Goal: Task Accomplishment & Management: Manage account settings

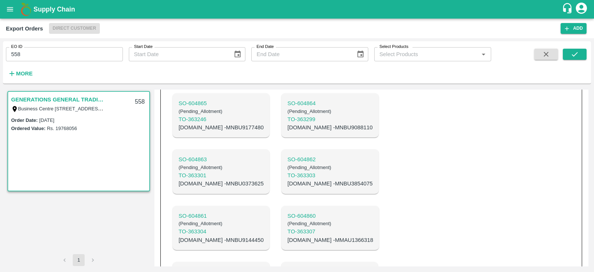
scroll to position [375, 0]
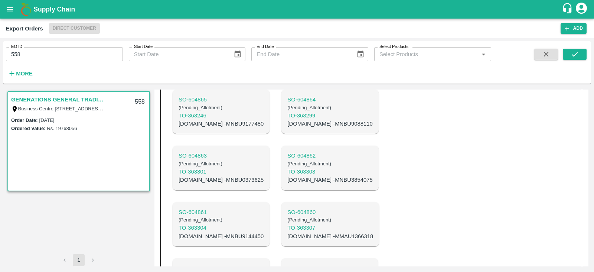
click at [94, 55] on input "558" at bounding box center [64, 54] width 117 height 14
type input "555"
click at [572, 56] on icon "submit" at bounding box center [575, 54] width 8 height 8
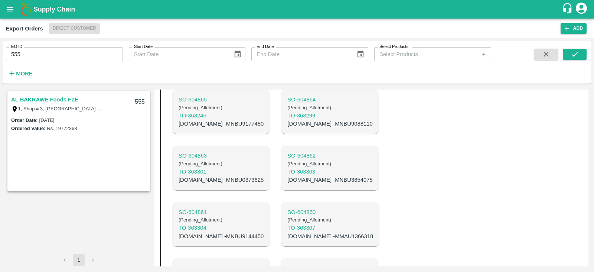
click at [61, 99] on link "AL BAKRAWE Foods FZE" at bounding box center [44, 100] width 67 height 10
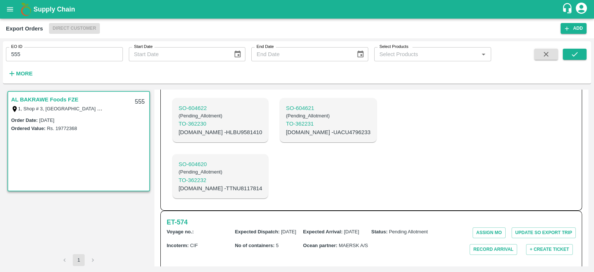
scroll to position [673, 0]
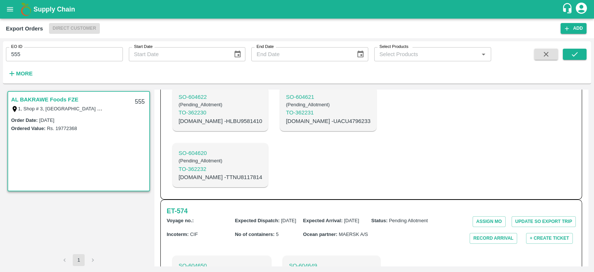
copy p "MNBU3846193"
click at [176, 206] on h6 "ET- 574" at bounding box center [177, 211] width 21 height 10
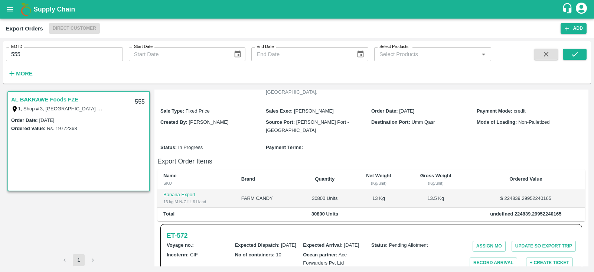
scroll to position [0, 0]
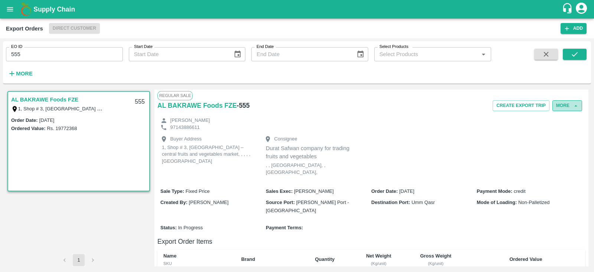
click at [561, 105] on button "More" at bounding box center [568, 105] width 30 height 11
click at [570, 138] on span "Edit" at bounding box center [568, 140] width 14 height 8
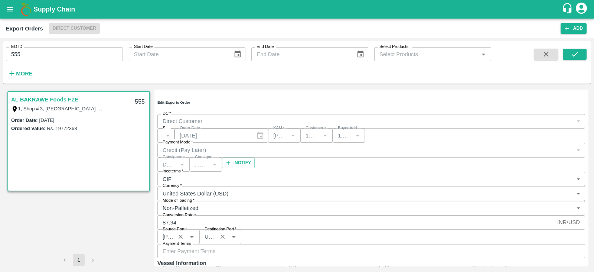
click at [175, 138] on div "​" at bounding box center [165, 136] width 17 height 14
click at [175, 143] on div "​" at bounding box center [165, 136] width 17 height 14
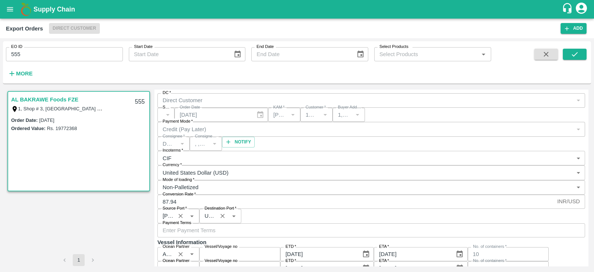
scroll to position [20, 0]
click at [175, 120] on div "​" at bounding box center [165, 115] width 17 height 14
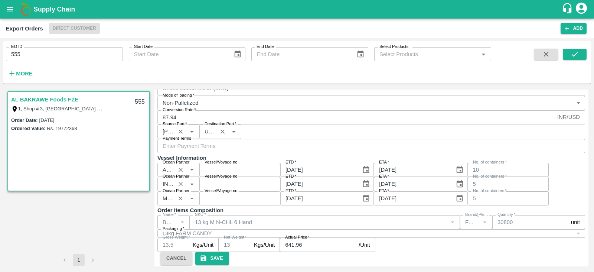
scroll to position [187, 0]
click at [280, 196] on input "Vessel/Voyage no" at bounding box center [239, 198] width 81 height 14
click at [280, 177] on input "Vessel/Voyage no" at bounding box center [239, 184] width 81 height 14
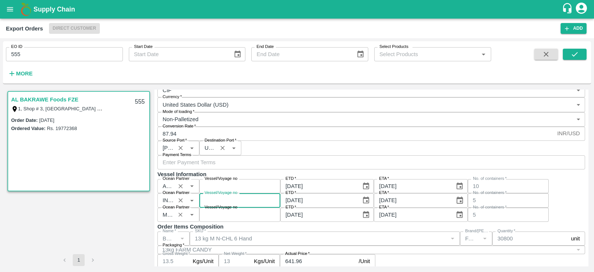
scroll to position [118, 0]
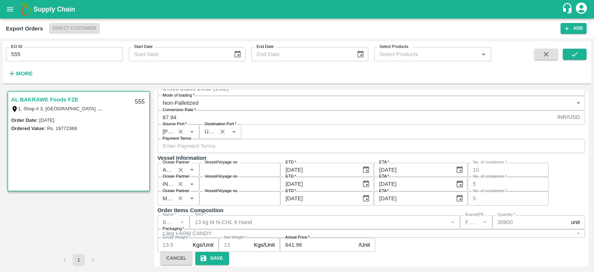
click at [314, 177] on div "Ocean Partner Ocean Partner Vessel/Voyage no Vessel/Voyage no ETD   * 14/09/202…" at bounding box center [371, 170] width 428 height 14
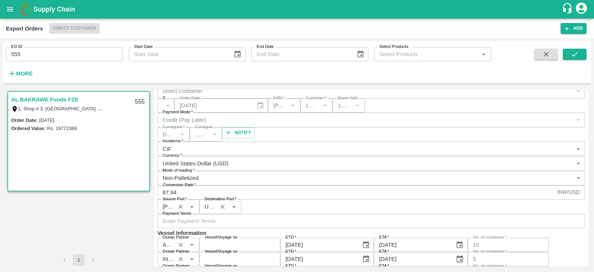
scroll to position [25, 0]
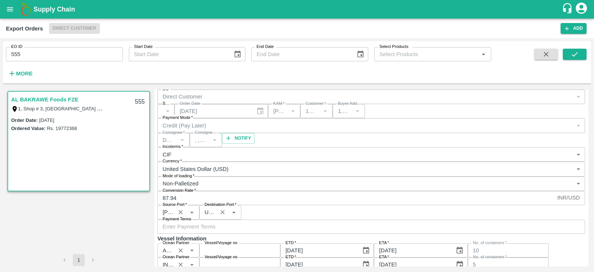
click at [175, 111] on div "​" at bounding box center [165, 111] width 17 height 14
click at [175, 116] on div "​" at bounding box center [165, 111] width 17 height 14
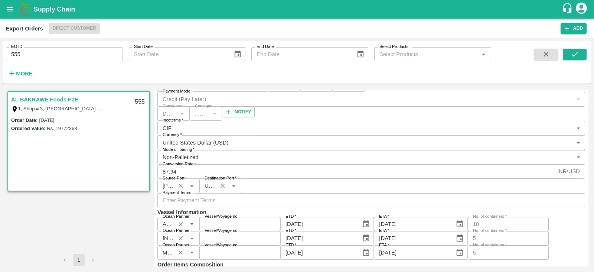
scroll to position [0, 0]
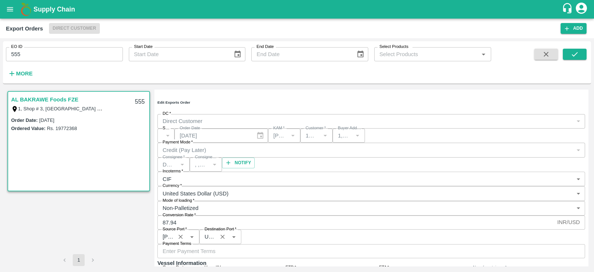
click at [175, 139] on div "​" at bounding box center [165, 136] width 17 height 14
click at [336, 121] on div "DC   * Direct Customer 6 DC" at bounding box center [371, 121] width 428 height 14
click at [175, 143] on div "​" at bounding box center [165, 136] width 17 height 14
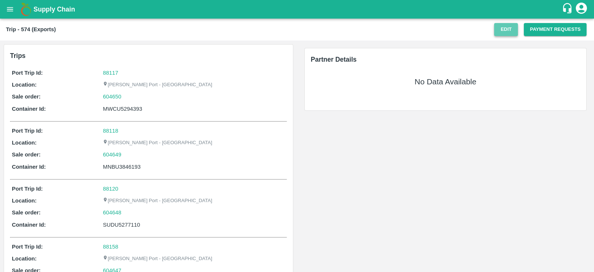
click at [500, 27] on button "Edit" at bounding box center [506, 29] width 24 height 13
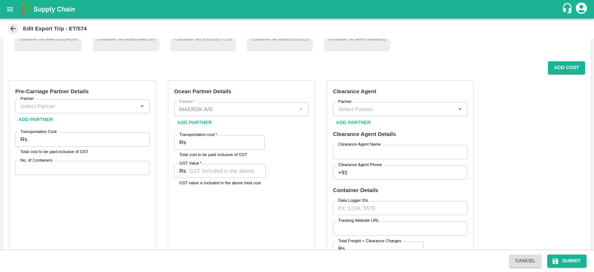
scroll to position [110, 0]
click at [579, 69] on button "Add Cost" at bounding box center [566, 68] width 37 height 13
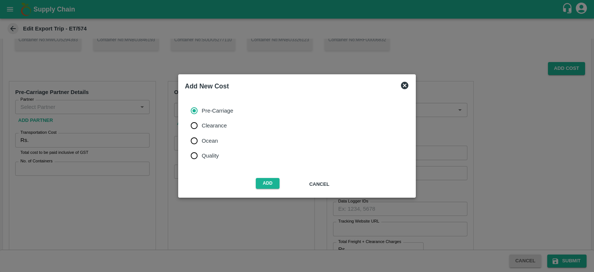
click at [211, 141] on span "Ocean" at bounding box center [210, 141] width 16 height 8
click at [202, 141] on input "Ocean" at bounding box center [194, 140] width 15 height 15
radio input "true"
click at [266, 182] on button "Add" at bounding box center [268, 183] width 24 height 11
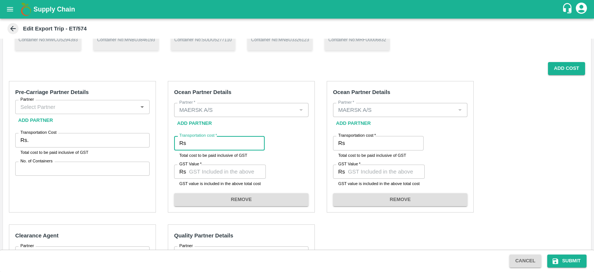
click at [228, 146] on input "Transportation cost   *" at bounding box center [227, 143] width 76 height 14
paste input "651294.23"
type input "651294.23"
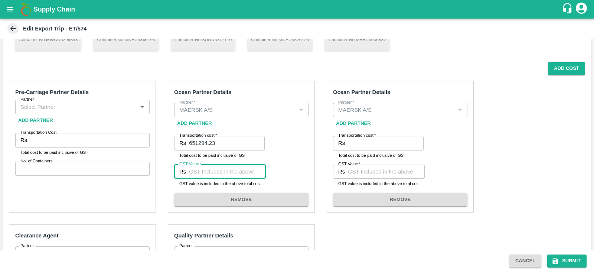
click at [224, 172] on input "GST Value   *" at bounding box center [227, 172] width 77 height 14
paste input "33277.54"
type input "33277.54"
click at [474, 147] on div "Pre-Carriage Partner Details Partner Partner Add Partner Transportation Cost Rs…" at bounding box center [297, 265] width 588 height 380
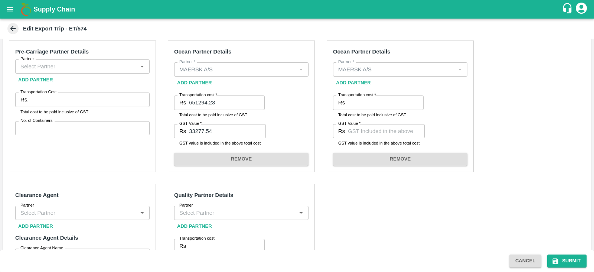
scroll to position [150, 0]
click at [360, 107] on input "Transportation cost   *" at bounding box center [386, 103] width 76 height 14
paste input "204895.20"
type input "204895.20"
click at [364, 134] on input "GST Value   *" at bounding box center [386, 132] width 77 height 14
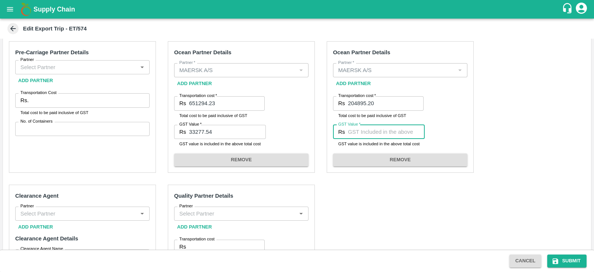
paste input "31255.20"
type input "31255.20"
click at [409, 218] on div "Pre-Carriage Partner Details Partner Partner Add Partner Transportation Cost Rs…" at bounding box center [297, 225] width 588 height 380
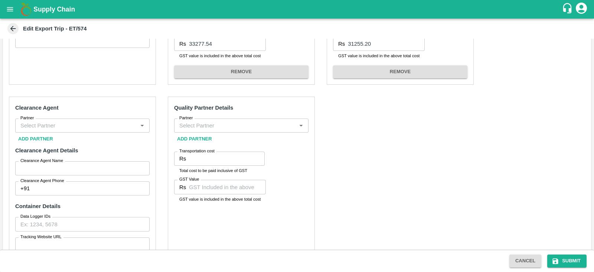
scroll to position [237, 0]
click at [206, 129] on input "Partner" at bounding box center [235, 126] width 118 height 10
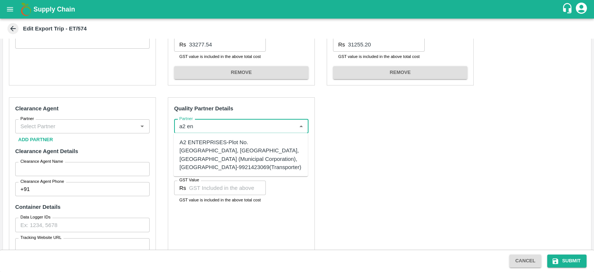
click at [206, 144] on div "A2 ENTERPRISES-Plot No.[GEOGRAPHIC_DATA], [GEOGRAPHIC_DATA], [GEOGRAPHIC_DATA] …" at bounding box center [241, 154] width 123 height 33
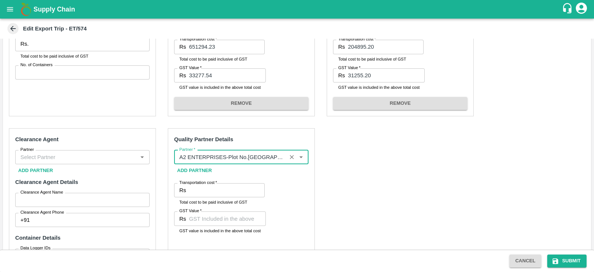
scroll to position [199, 0]
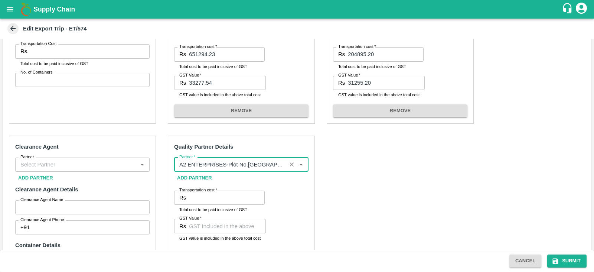
type input "A2 ENTERPRISES-Plot No.[GEOGRAPHIC_DATA], [GEOGRAPHIC_DATA], [GEOGRAPHIC_DATA] …"
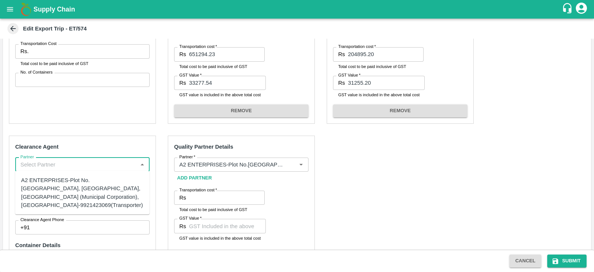
click at [123, 165] on input "Partner" at bounding box center [76, 165] width 118 height 10
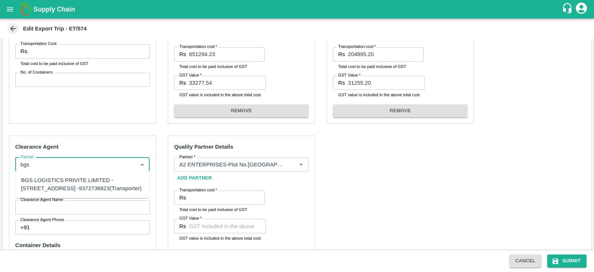
click at [85, 179] on div "BGS LOGISTICS PRIVITE LIMITED -[STREET_ADDRESS] -9372736823(Transporter)" at bounding box center [82, 184] width 123 height 17
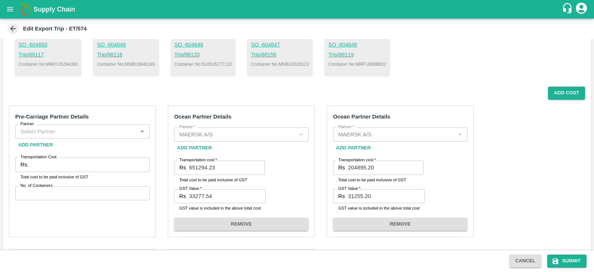
scroll to position [86, 0]
type input "BGS LOGISTICS PRIVITE LIMITED -[STREET_ADDRESS] -9372736823(Transporter)"
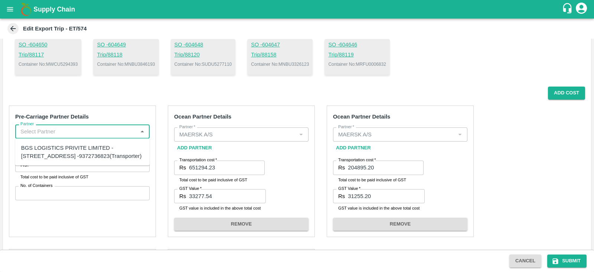
click at [109, 129] on input "Partner" at bounding box center [76, 132] width 118 height 10
click at [61, 159] on div "ASHWINI CONTAINER MOVERS LIMITED -Building No./Flat No.: A-4021 Name Of Premise…" at bounding box center [82, 160] width 123 height 33
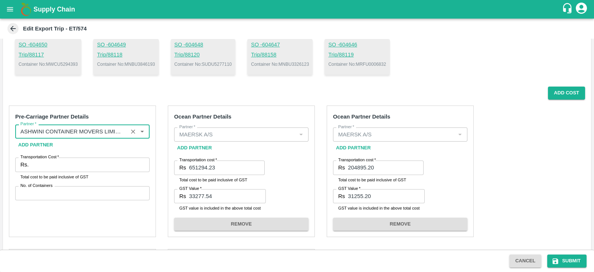
type input "ASHWINI CONTAINER MOVERS LIMITED -Building No./Flat No.: A-4021 Name Of Premise…"
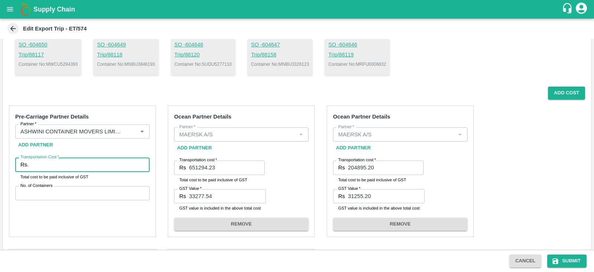
click at [105, 165] on input "Transportation Cost   *" at bounding box center [91, 164] width 118 height 14
paste input "223641.70"
type input "223641.70"
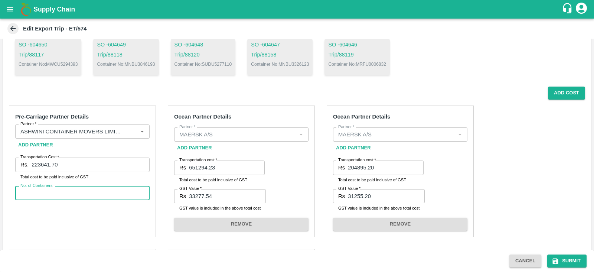
click at [78, 194] on input "No. of Containers" at bounding box center [82, 193] width 134 height 14
type input "5"
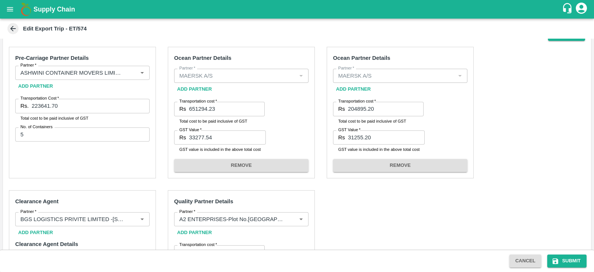
scroll to position [248, 0]
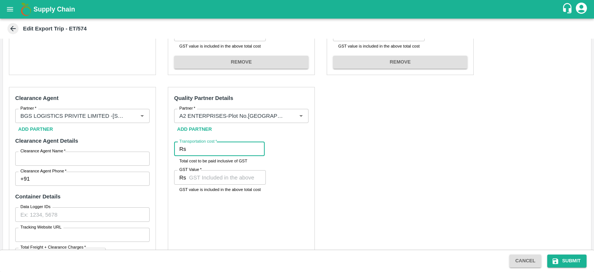
click at [212, 146] on input "Transportation cost   *" at bounding box center [227, 149] width 76 height 14
type input "3300"
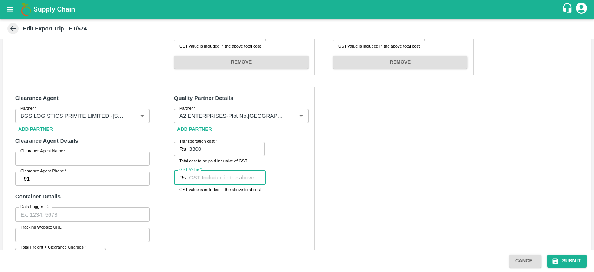
click at [215, 182] on input "GST Value   *" at bounding box center [227, 177] width 77 height 14
type input "00"
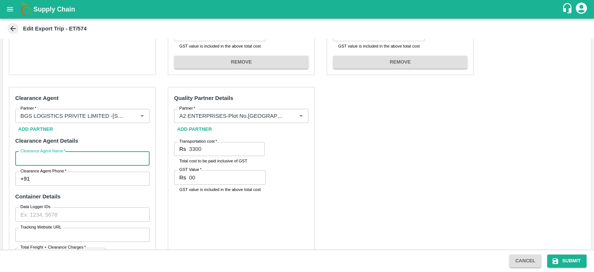
click at [87, 158] on input "Clearance Agent Name   *" at bounding box center [82, 159] width 134 height 14
type input "BGS"
click at [85, 178] on input "Clearance Agent Phone   *" at bounding box center [91, 179] width 117 height 14
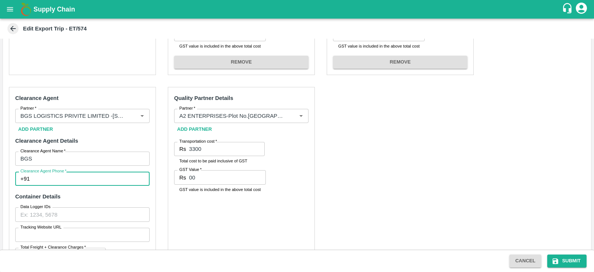
type input "9372736823"
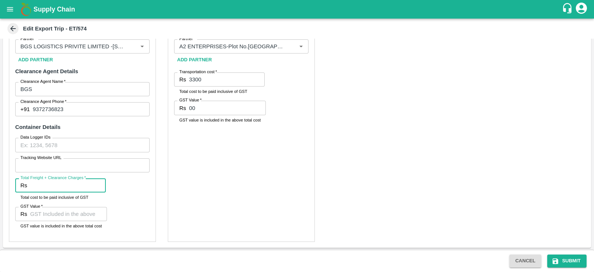
click at [62, 182] on input "Total Freight + Clearance Charges   *" at bounding box center [68, 185] width 76 height 14
paste input "24780.00"
type input "24780.00"
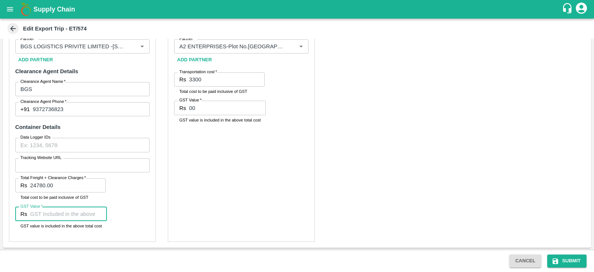
click at [72, 215] on input "GST Value   *" at bounding box center [68, 214] width 77 height 14
type input "3780"
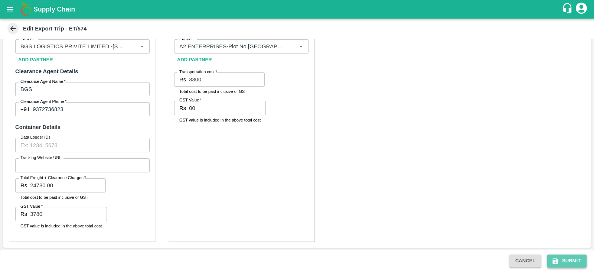
click at [558, 259] on icon "submit" at bounding box center [555, 260] width 7 height 7
